Goal: Task Accomplishment & Management: Manage account settings

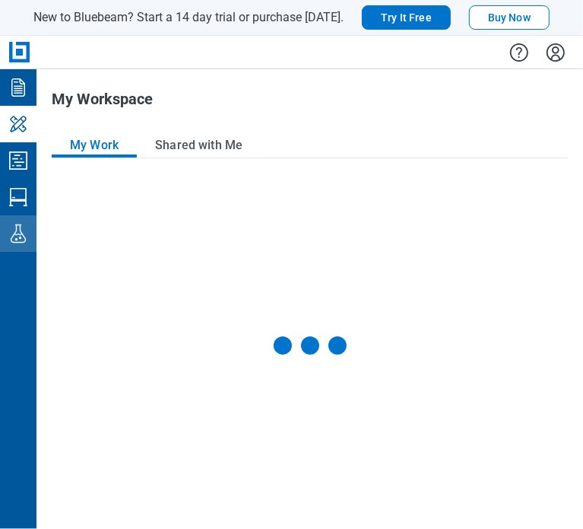
click at [26, 235] on icon "Labs" at bounding box center [18, 233] width 24 height 24
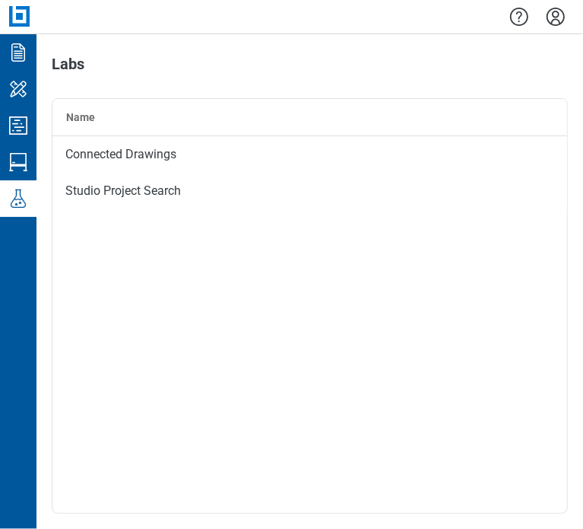
click at [560, 27] on icon "Settings" at bounding box center [556, 17] width 24 height 24
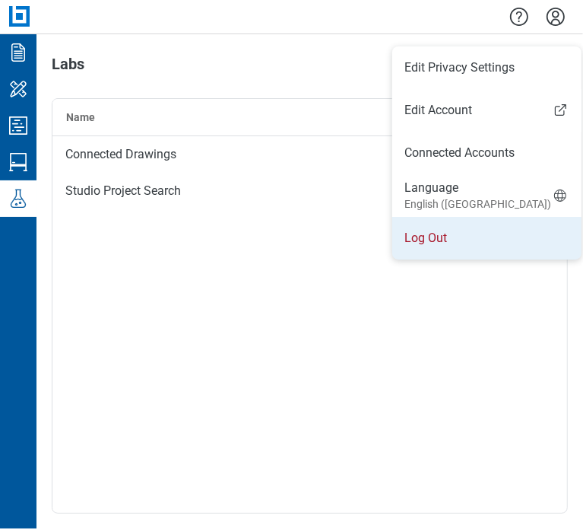
click at [421, 244] on li "Log Out" at bounding box center [486, 238] width 189 height 43
